Goal: Information Seeking & Learning: Learn about a topic

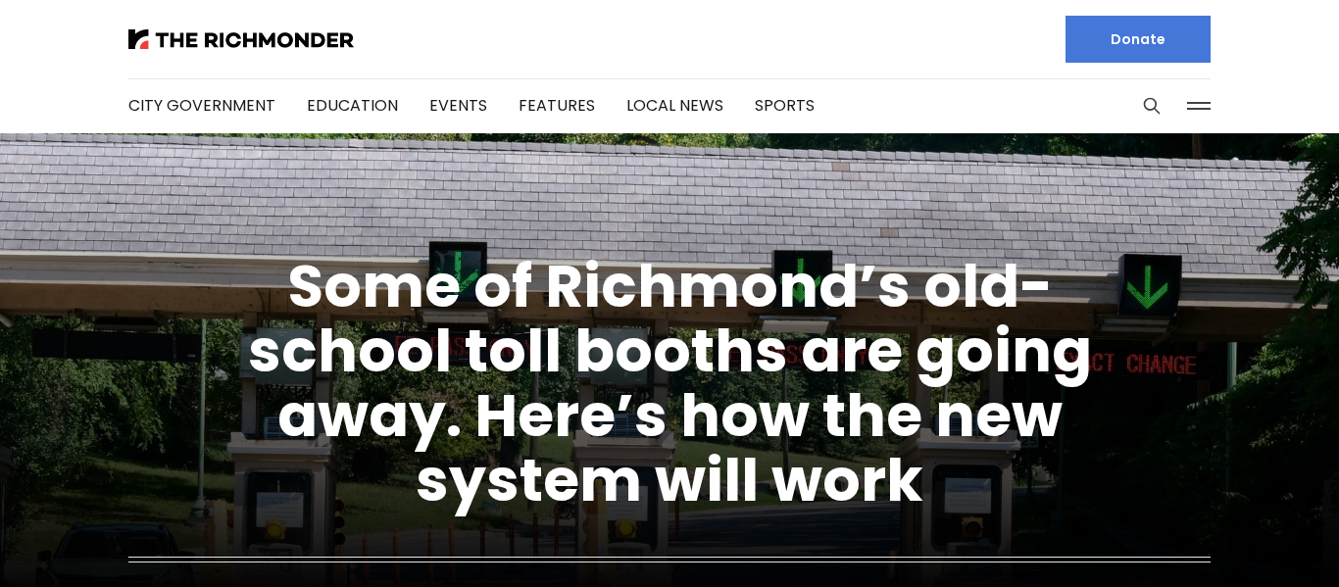
scroll to position [0, 0]
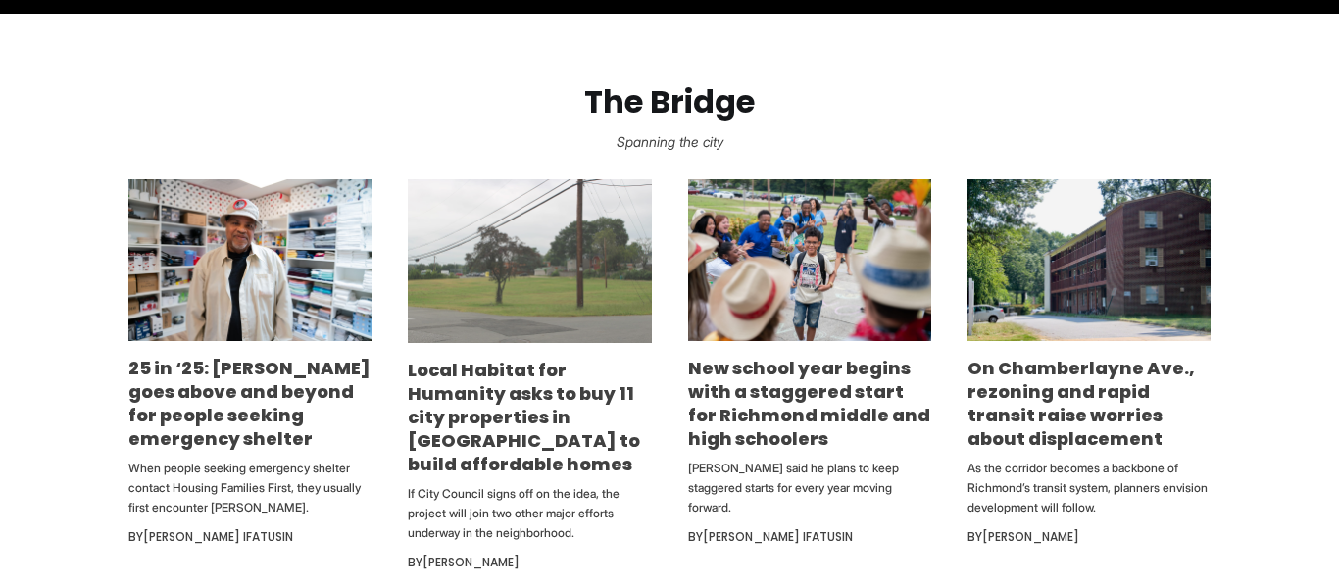
scroll to position [1012, 0]
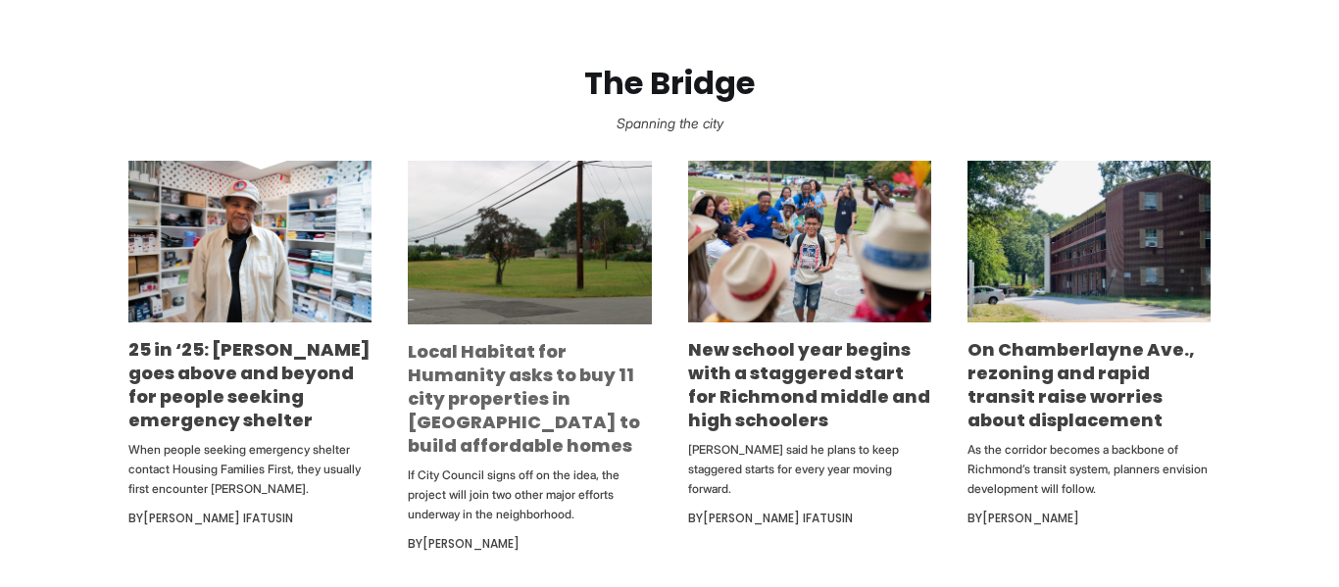
click at [449, 387] on link "Local Habitat for Humanity asks to buy 11 city properties in [GEOGRAPHIC_DATA] …" at bounding box center [524, 398] width 232 height 119
click at [445, 375] on link "Local Habitat for Humanity asks to buy 11 city properties in [GEOGRAPHIC_DATA] …" at bounding box center [524, 398] width 232 height 119
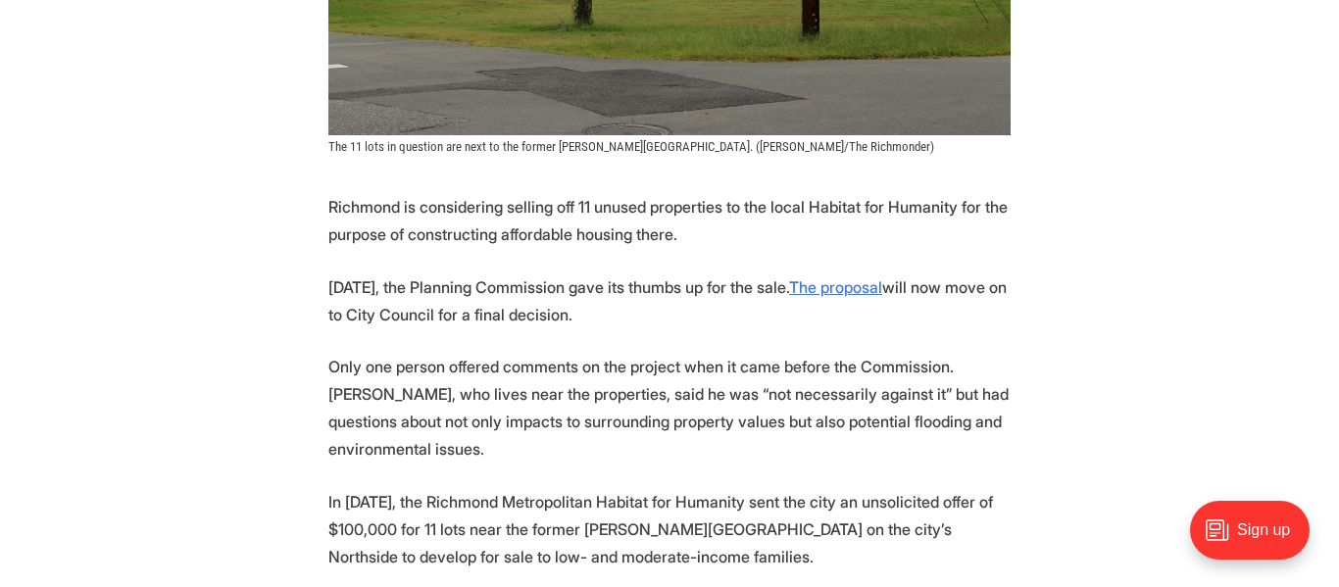
scroll to position [893, 0]
